Goal: Task Accomplishment & Management: Manage account settings

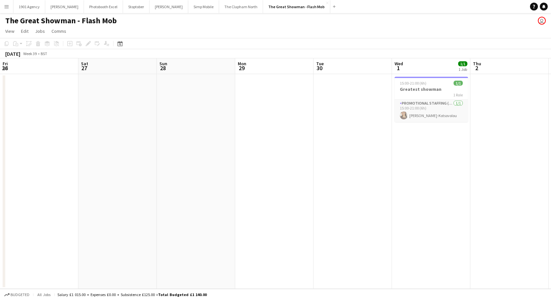
scroll to position [0, 204]
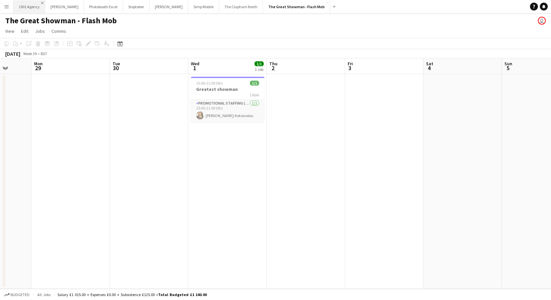
click at [41, 2] on app-icon "Close" at bounding box center [42, 3] width 3 height 3
click at [48, 4] on app-icon "Close" at bounding box center [49, 3] width 3 height 3
click at [50, 4] on app-icon "Close" at bounding box center [49, 3] width 3 height 3
click at [37, 2] on app-icon "Close" at bounding box center [37, 3] width 3 height 3
click at [48, 3] on app-icon "Close" at bounding box center [49, 3] width 3 height 3
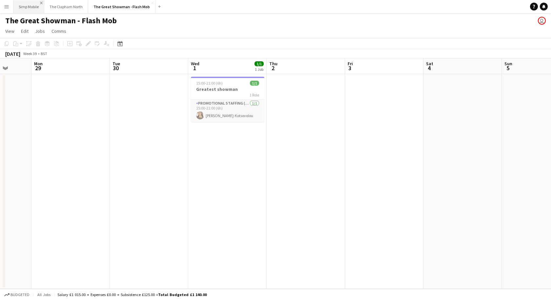
click at [42, 3] on app-icon "Close" at bounding box center [41, 3] width 3 height 3
click at [53, 2] on app-icon "Close" at bounding box center [54, 3] width 3 height 3
click at [76, 3] on app-icon "Close" at bounding box center [77, 3] width 3 height 3
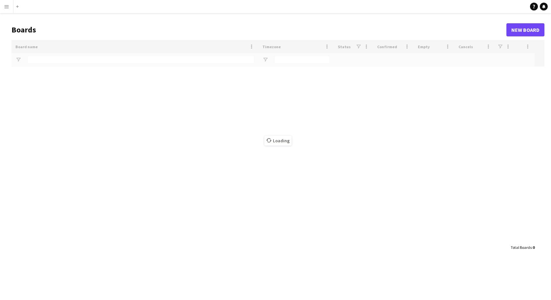
type input "*****"
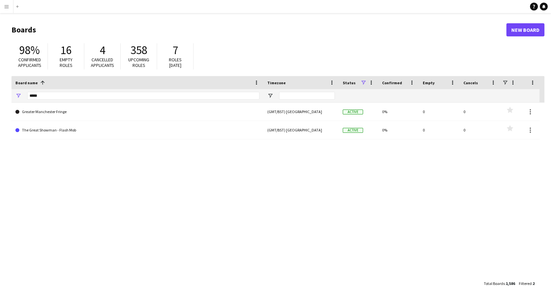
click at [6, 8] on app-icon "Menu" at bounding box center [6, 6] width 5 height 5
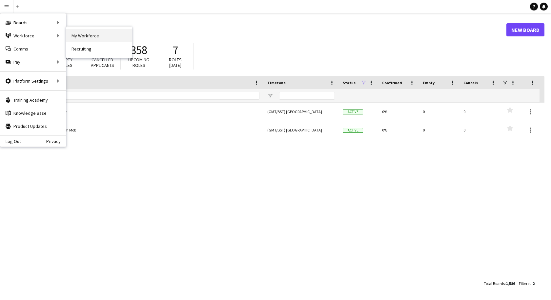
click at [81, 35] on link "My Workforce" at bounding box center [99, 35] width 66 height 13
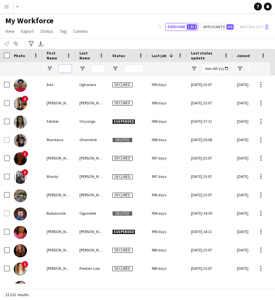
click at [61, 65] on input "First Name Filter Input" at bounding box center [64, 69] width 13 height 8
type input "*****"
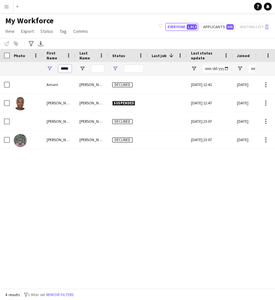
drag, startPoint x: 59, startPoint y: 68, endPoint x: 113, endPoint y: 67, distance: 54.4
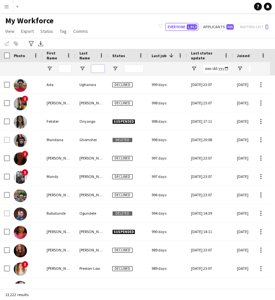
click at [94, 66] on input "Last Name Filter Input" at bounding box center [97, 69] width 13 height 8
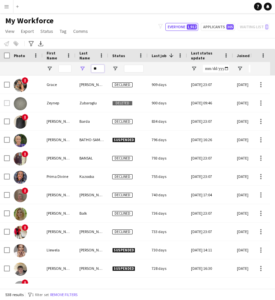
type input "*"
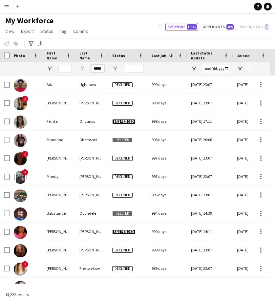
scroll to position [0, 1]
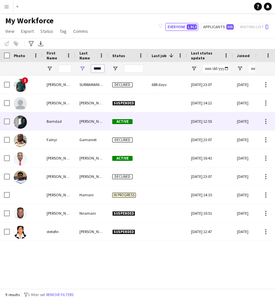
type input "*****"
click at [63, 120] on div "Bamdad" at bounding box center [59, 121] width 33 height 18
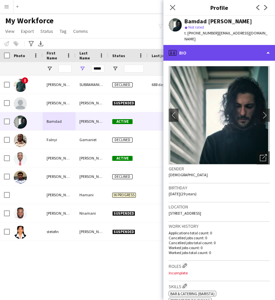
click at [208, 45] on div "profile Bio" at bounding box center [218, 53] width 111 height 16
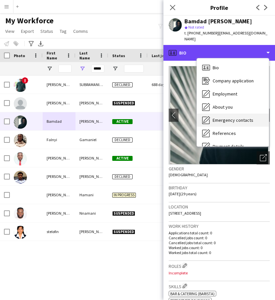
scroll to position [88, 0]
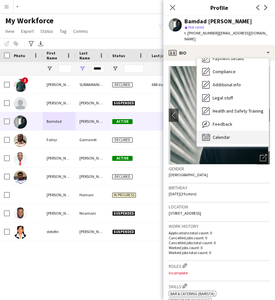
click at [217, 134] on span "Calendar" at bounding box center [220, 137] width 17 height 6
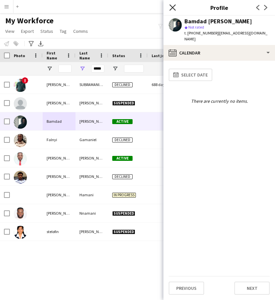
click at [173, 9] on icon "Close pop-in" at bounding box center [172, 7] width 6 height 6
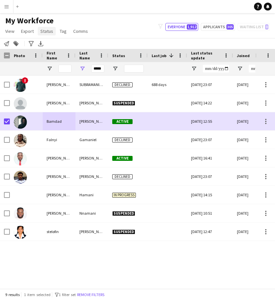
click at [42, 30] on span "Status" at bounding box center [46, 31] width 13 height 6
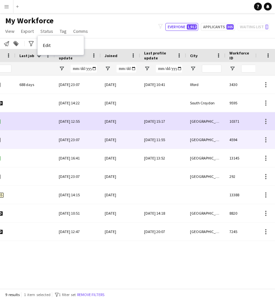
scroll to position [0, 0]
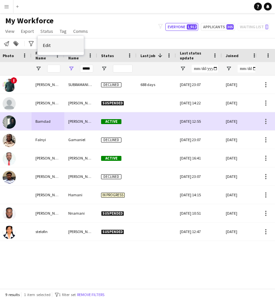
click at [49, 46] on span "Edit" at bounding box center [47, 45] width 8 height 6
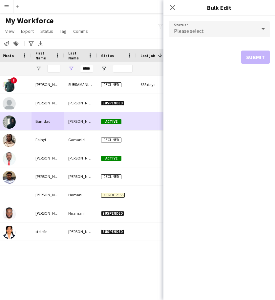
click at [206, 31] on div "Please select" at bounding box center [212, 29] width 88 height 16
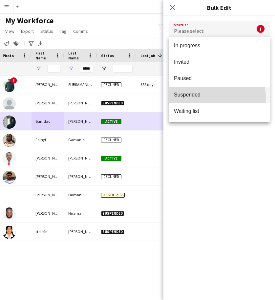
click at [188, 98] on mat-option "Suspended" at bounding box center [218, 95] width 101 height 16
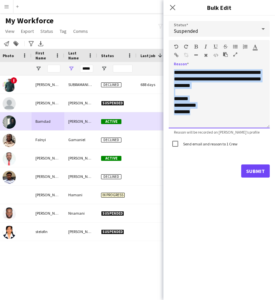
drag, startPoint x: 202, startPoint y: 117, endPoint x: 170, endPoint y: 70, distance: 56.6
click at [170, 70] on div "**********" at bounding box center [218, 98] width 101 height 59
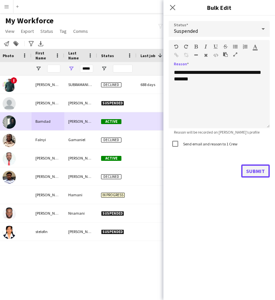
click at [253, 170] on button "Submit" at bounding box center [255, 170] width 29 height 13
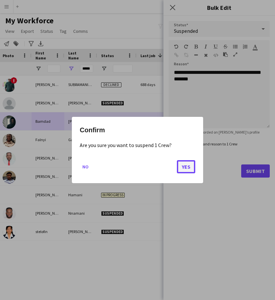
click at [187, 164] on button "Yes" at bounding box center [186, 166] width 18 height 13
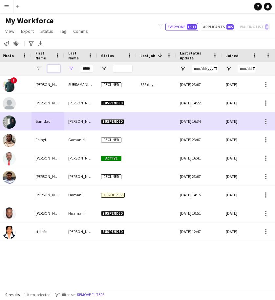
click at [56, 69] on input "First Name Filter Input" at bounding box center [53, 69] width 13 height 8
drag, startPoint x: 82, startPoint y: 68, endPoint x: 117, endPoint y: 70, distance: 35.1
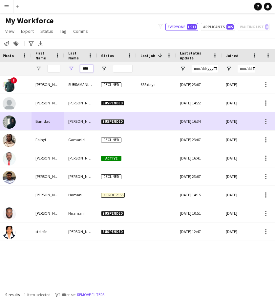
type input "****"
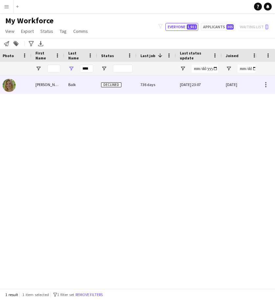
click at [56, 84] on div "Sara" at bounding box center [47, 84] width 33 height 18
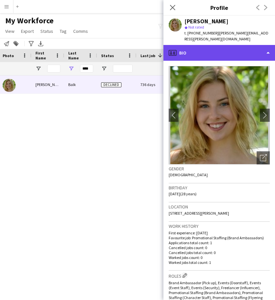
click at [208, 48] on div "profile Bio" at bounding box center [218, 53] width 111 height 16
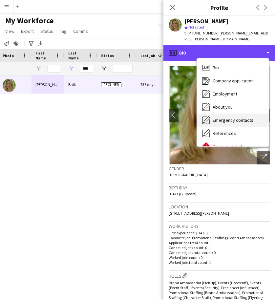
scroll to position [88, 0]
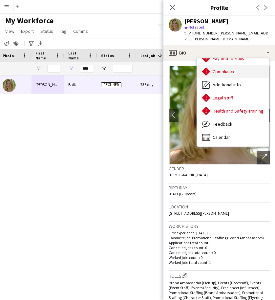
click at [219, 69] on span "Compliance" at bounding box center [223, 72] width 23 height 6
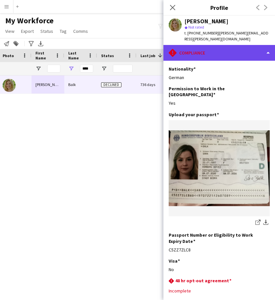
click at [202, 48] on div "rhombus-alert Compliance" at bounding box center [218, 53] width 111 height 16
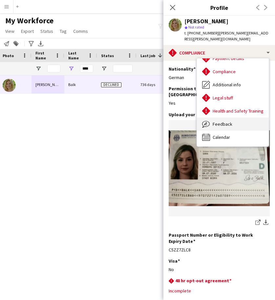
click at [219, 121] on span "Feedback" at bounding box center [222, 124] width 20 height 6
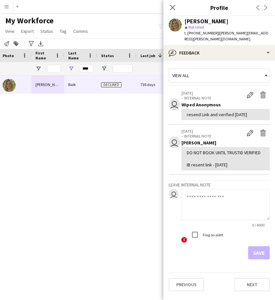
click at [194, 194] on textarea at bounding box center [225, 204] width 88 height 31
type textarea "**********"
click at [253, 246] on button "Save" at bounding box center [259, 252] width 22 height 13
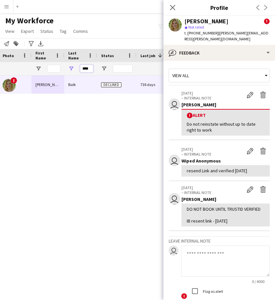
drag, startPoint x: 82, startPoint y: 69, endPoint x: 114, endPoint y: 68, distance: 32.8
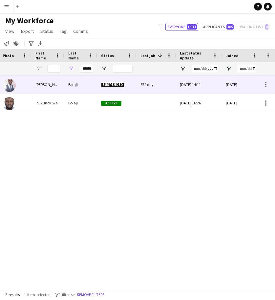
click at [76, 83] on div "Bolaji" at bounding box center [80, 84] width 33 height 18
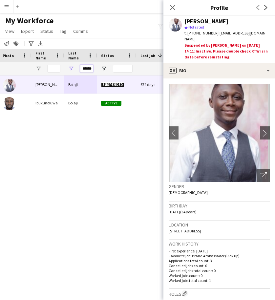
drag, startPoint x: 82, startPoint y: 67, endPoint x: 128, endPoint y: 71, distance: 46.4
type input "*******"
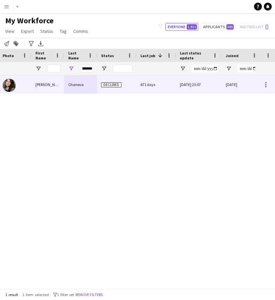
click at [80, 86] on div "Chanova" at bounding box center [80, 84] width 33 height 18
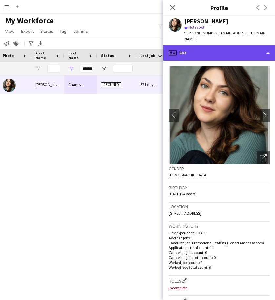
click at [213, 48] on div "profile Bio" at bounding box center [218, 53] width 111 height 16
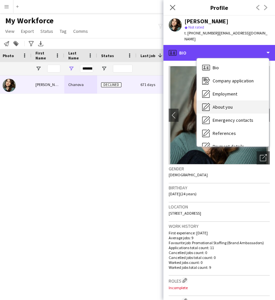
scroll to position [88, 0]
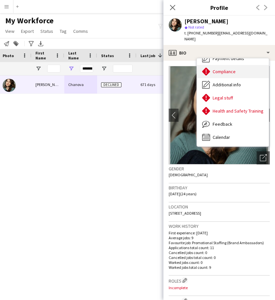
click at [220, 69] on span "Compliance" at bounding box center [223, 72] width 23 height 6
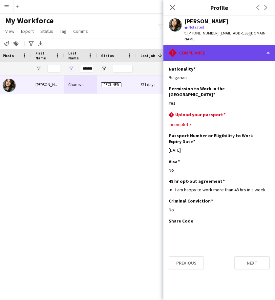
click at [213, 45] on div "rhombus-alert Compliance" at bounding box center [218, 53] width 111 height 16
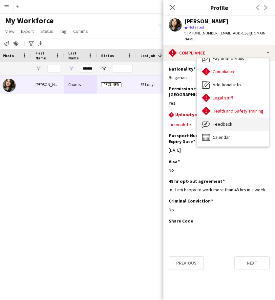
click at [219, 121] on span "Feedback" at bounding box center [222, 124] width 20 height 6
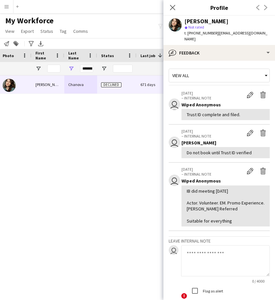
click at [203, 247] on textarea at bounding box center [225, 260] width 88 height 31
type textarea "**********"
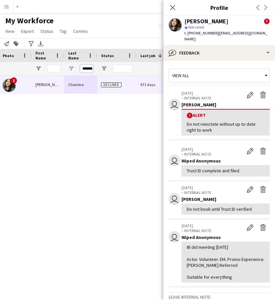
scroll to position [0, 5]
drag, startPoint x: 82, startPoint y: 68, endPoint x: 146, endPoint y: 68, distance: 63.9
type input "*****"
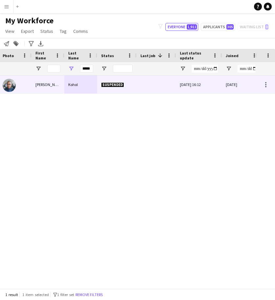
click at [80, 84] on div "Kohol" at bounding box center [80, 84] width 33 height 18
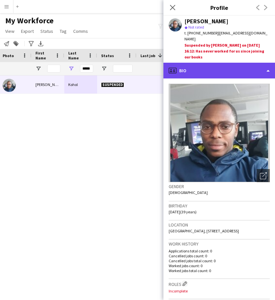
click at [219, 63] on div "profile Bio" at bounding box center [218, 71] width 111 height 16
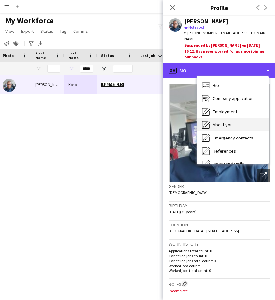
scroll to position [88, 0]
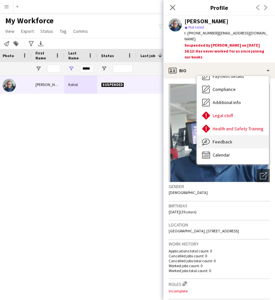
click at [224, 135] on div "Feedback Feedback" at bounding box center [233, 141] width 72 height 13
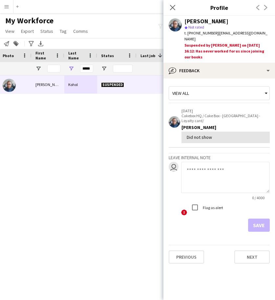
click at [204, 162] on textarea at bounding box center [225, 177] width 88 height 31
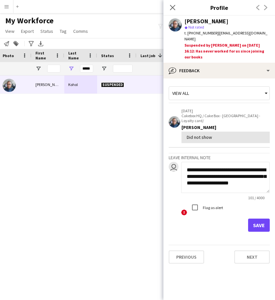
scroll to position [1, 0]
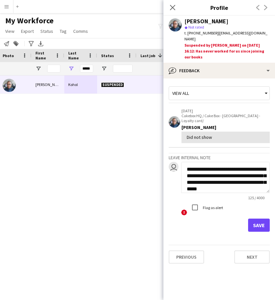
type textarea "**********"
click at [257, 218] on button "Save" at bounding box center [259, 224] width 22 height 13
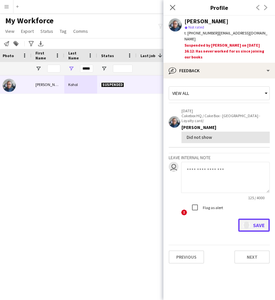
scroll to position [0, 0]
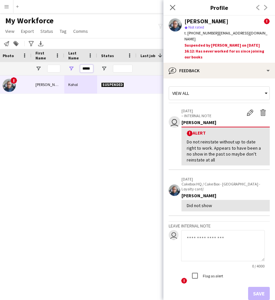
drag, startPoint x: 82, startPoint y: 69, endPoint x: 129, endPoint y: 67, distance: 46.9
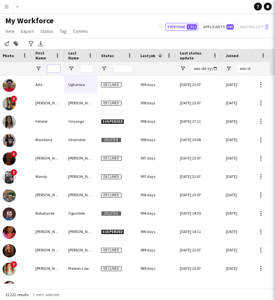
click at [52, 71] on input "First Name Filter Input" at bounding box center [53, 69] width 13 height 8
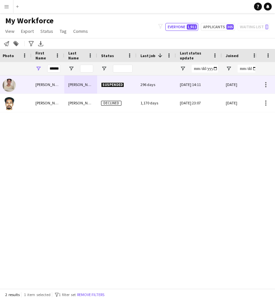
click at [51, 89] on div "Tanmay" at bounding box center [47, 84] width 33 height 18
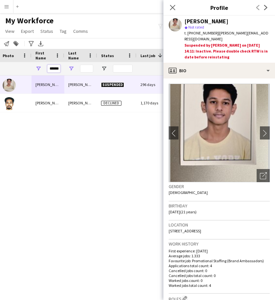
scroll to position [0, 3]
drag, startPoint x: 49, startPoint y: 69, endPoint x: 77, endPoint y: 70, distance: 27.6
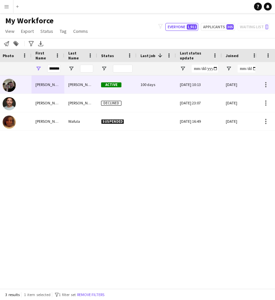
click at [81, 83] on div "Leese" at bounding box center [80, 84] width 33 height 18
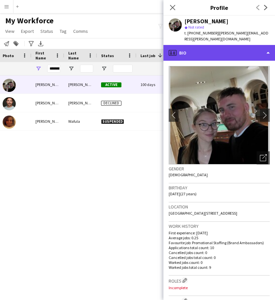
click at [225, 46] on div "profile Bio" at bounding box center [218, 53] width 111 height 16
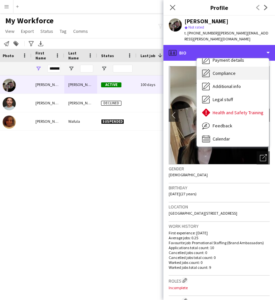
scroll to position [87, 0]
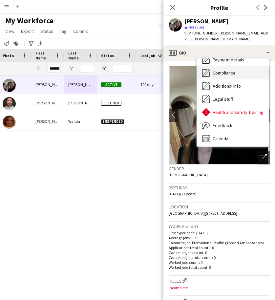
click at [225, 70] on span "Compliance" at bounding box center [223, 73] width 23 height 6
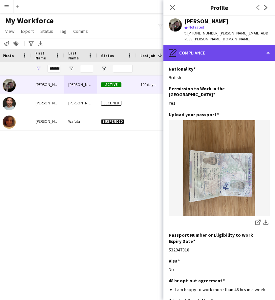
click at [205, 49] on div "pencil4 Compliance" at bounding box center [218, 53] width 111 height 16
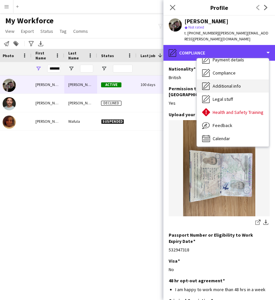
scroll to position [0, 0]
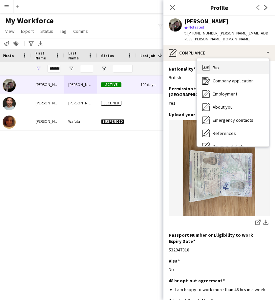
click at [211, 61] on div "Bio Bio" at bounding box center [233, 67] width 72 height 13
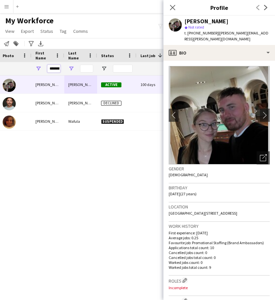
scroll to position [0, 3]
drag, startPoint x: 49, startPoint y: 68, endPoint x: 78, endPoint y: 69, distance: 28.9
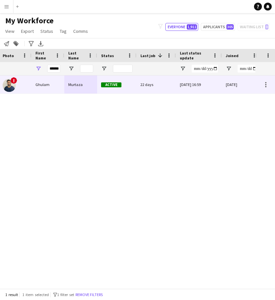
click at [63, 88] on div "Ghulam" at bounding box center [47, 84] width 33 height 18
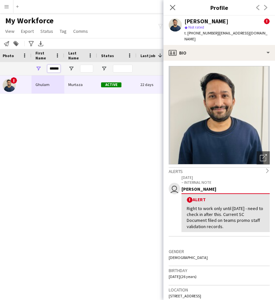
scroll to position [0, 3]
drag, startPoint x: 49, startPoint y: 69, endPoint x: 77, endPoint y: 68, distance: 28.2
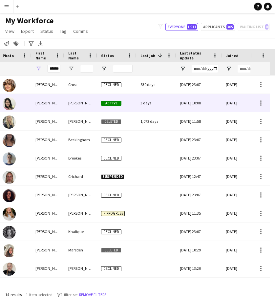
scroll to position [0, 0]
click at [77, 103] on div "Ng" at bounding box center [80, 103] width 33 height 18
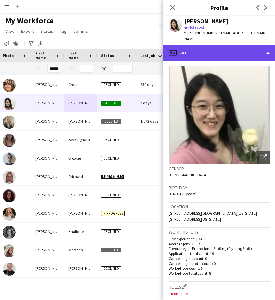
click at [246, 45] on div "profile Bio" at bounding box center [218, 53] width 111 height 16
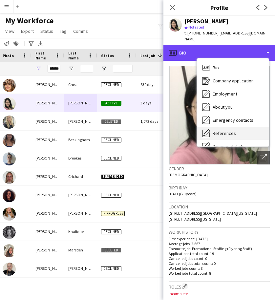
scroll to position [88, 0]
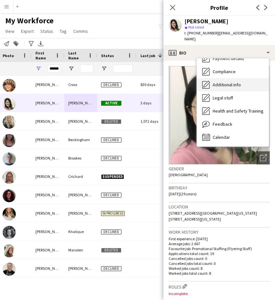
click at [228, 78] on div "Additional info Additional info" at bounding box center [233, 84] width 72 height 13
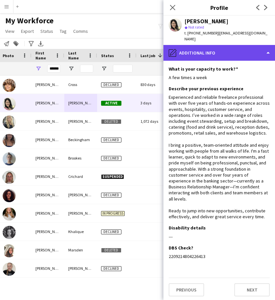
click at [216, 53] on div "pencil4 Additional info" at bounding box center [218, 53] width 111 height 16
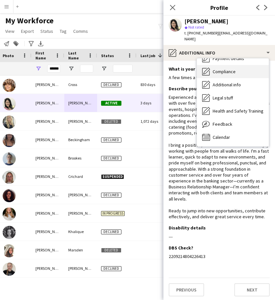
click at [221, 69] on span "Compliance" at bounding box center [223, 72] width 23 height 6
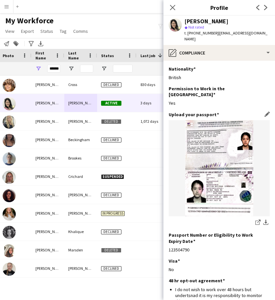
click at [226, 174] on img at bounding box center [218, 168] width 101 height 96
click at [257, 219] on icon at bounding box center [258, 220] width 3 height 3
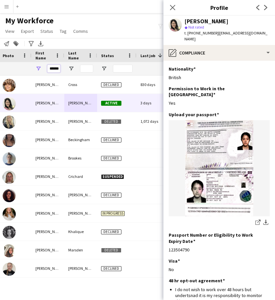
drag, startPoint x: 50, startPoint y: 68, endPoint x: 82, endPoint y: 68, distance: 32.1
type input "*******"
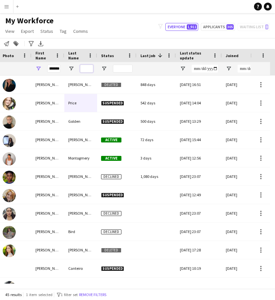
click at [88, 69] on input "Last Name Filter Input" at bounding box center [86, 69] width 13 height 8
type input "*****"
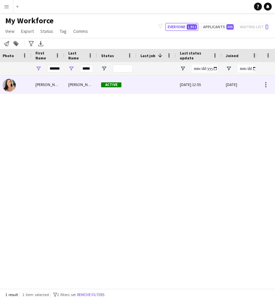
click at [81, 85] on div "Perry" at bounding box center [80, 84] width 33 height 18
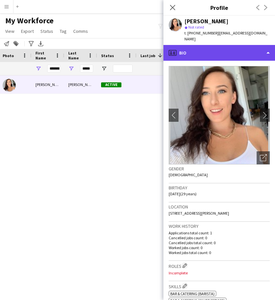
click at [225, 52] on div "profile Bio" at bounding box center [218, 53] width 111 height 16
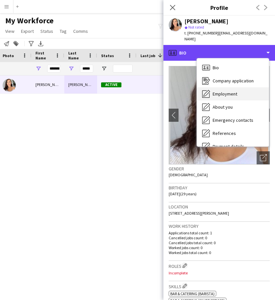
scroll to position [88, 0]
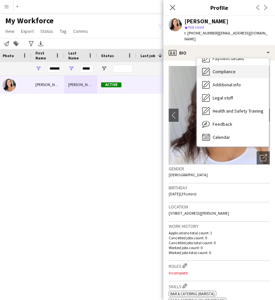
click at [224, 69] on span "Compliance" at bounding box center [223, 72] width 23 height 6
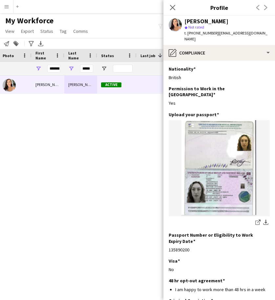
click at [107, 128] on div "Jessica Perry Active 03-07-2025 12:55 28-01-2025 15-08-2025 10:45 Solihull" at bounding box center [127, 179] width 255 height 208
click at [126, 128] on div "Jessica Perry Active 03-07-2025 12:55 28-01-2025 15-08-2025 10:45 Solihull" at bounding box center [127, 179] width 255 height 208
click at [210, 163] on img at bounding box center [218, 168] width 101 height 96
click at [255, 219] on icon "share-external-link-1" at bounding box center [257, 221] width 5 height 5
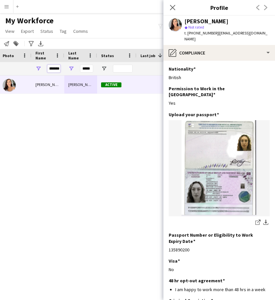
drag, startPoint x: 49, startPoint y: 68, endPoint x: 83, endPoint y: 69, distance: 34.4
type input "*****"
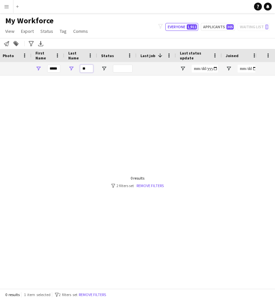
type input "*"
type input "******"
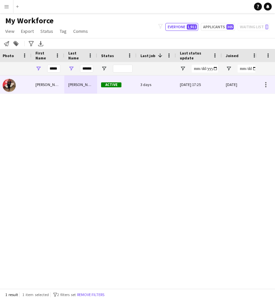
click at [84, 87] on div "Polson" at bounding box center [80, 84] width 33 height 18
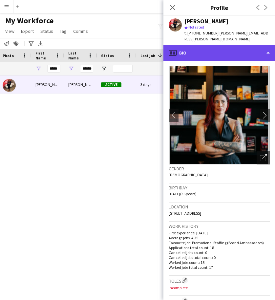
click at [223, 46] on div "profile Bio" at bounding box center [218, 53] width 111 height 16
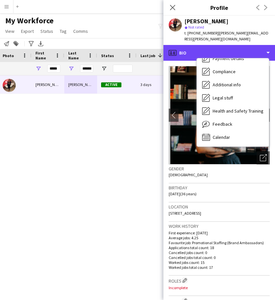
scroll to position [88, 0]
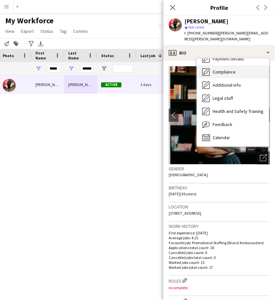
click at [221, 69] on span "Compliance" at bounding box center [223, 72] width 23 height 6
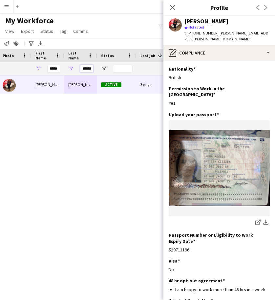
drag, startPoint x: 82, startPoint y: 67, endPoint x: 152, endPoint y: 74, distance: 70.5
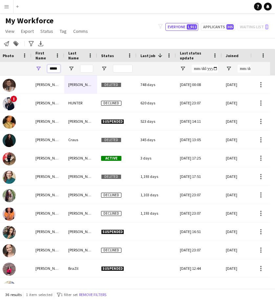
drag, startPoint x: 49, startPoint y: 67, endPoint x: 90, endPoint y: 71, distance: 40.5
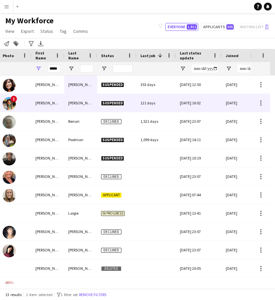
click at [74, 105] on div "Socorro Rodriguez" at bounding box center [80, 103] width 33 height 18
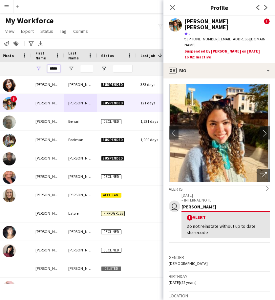
drag, startPoint x: 50, startPoint y: 69, endPoint x: 90, endPoint y: 71, distance: 39.7
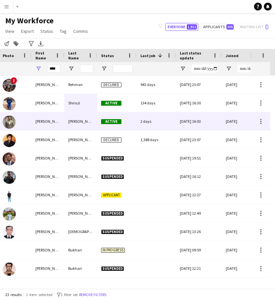
click at [67, 121] on div "Shah" at bounding box center [80, 121] width 33 height 18
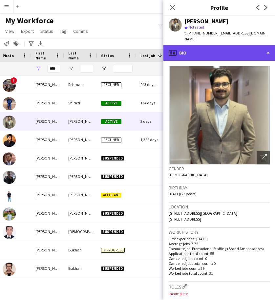
click at [212, 47] on div "profile Bio" at bounding box center [218, 53] width 111 height 16
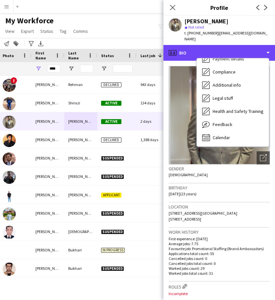
scroll to position [87, 0]
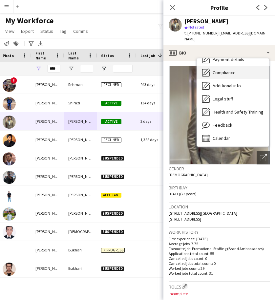
click at [231, 69] on span "Compliance" at bounding box center [223, 72] width 23 height 6
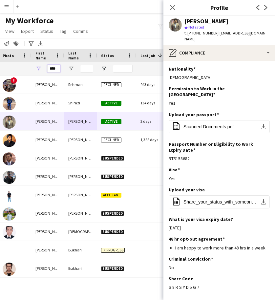
drag, startPoint x: 57, startPoint y: 68, endPoint x: 32, endPoint y: 68, distance: 24.9
click at [32, 68] on div "****" at bounding box center [47, 68] width 33 height 13
type input "****"
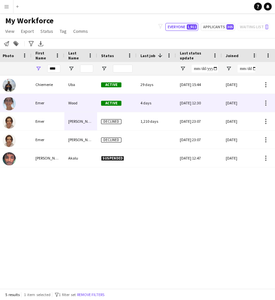
click at [69, 104] on div "Wood" at bounding box center [80, 103] width 33 height 18
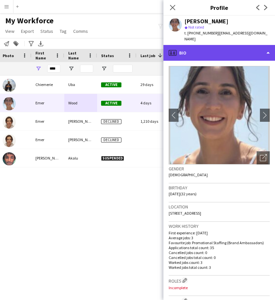
click at [235, 46] on div "profile Bio" at bounding box center [218, 53] width 111 height 16
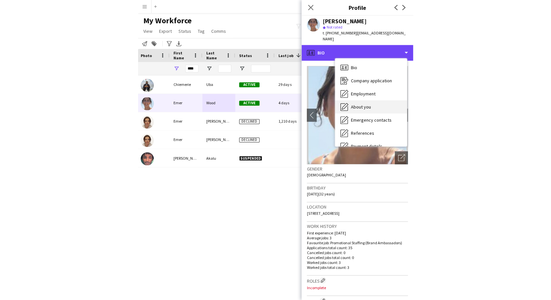
scroll to position [88, 0]
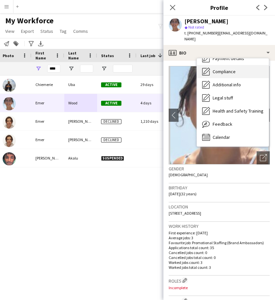
click at [221, 70] on div "Compliance Compliance" at bounding box center [233, 71] width 72 height 13
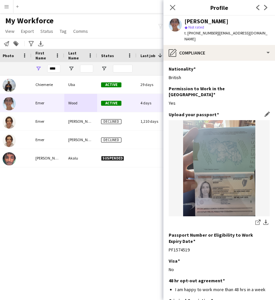
click at [227, 179] on img at bounding box center [218, 168] width 101 height 96
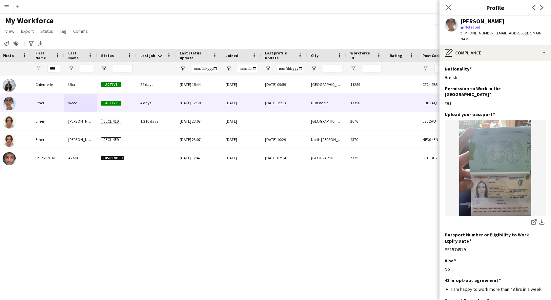
click at [7, 6] on app-icon "Menu" at bounding box center [6, 6] width 5 height 5
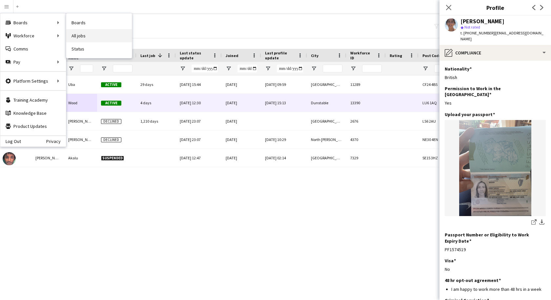
click at [74, 36] on link "All jobs" at bounding box center [99, 35] width 66 height 13
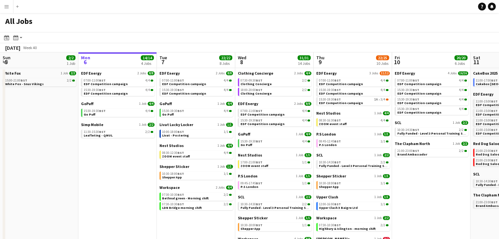
scroll to position [0, 157]
click at [18, 7] on app-icon "Add" at bounding box center [17, 6] width 3 height 3
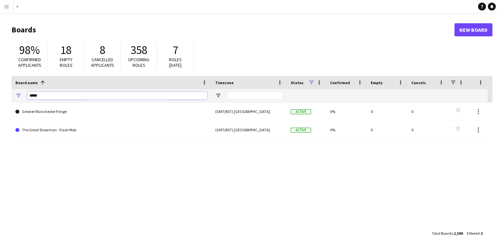
drag, startPoint x: 44, startPoint y: 96, endPoint x: 11, endPoint y: 98, distance: 32.5
click at [11, 98] on div "*****" at bounding box center [111, 95] width 200 height 13
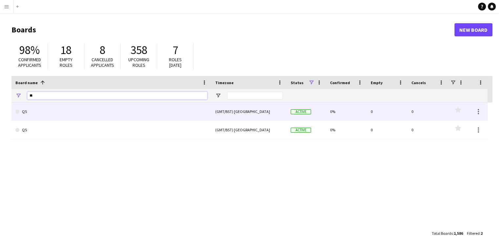
type input "**"
click at [33, 112] on link "QS" at bounding box center [111, 112] width 192 height 18
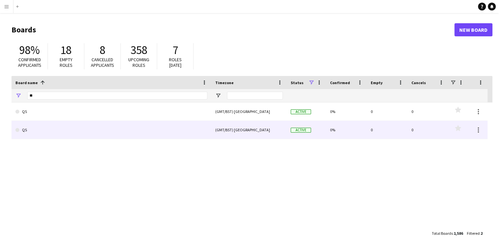
click at [33, 129] on link "QS" at bounding box center [111, 130] width 192 height 18
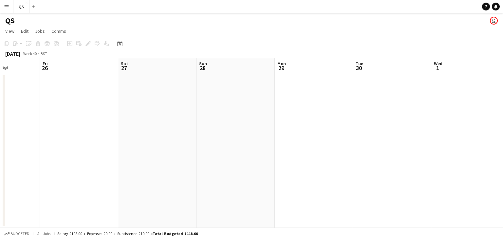
scroll to position [0, 194]
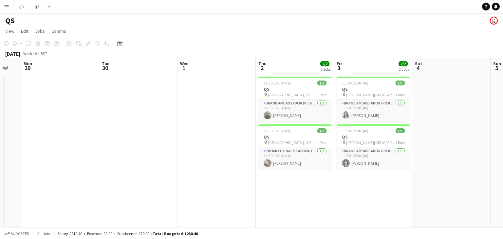
scroll to position [0, 207]
